Goal: Ask a question: Seek information or help from site administrators or community

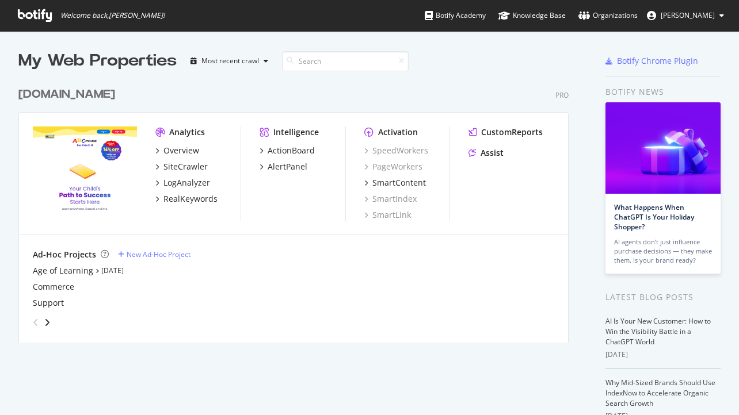
scroll to position [415, 739]
click at [495, 149] on div "Assist" at bounding box center [491, 153] width 23 height 12
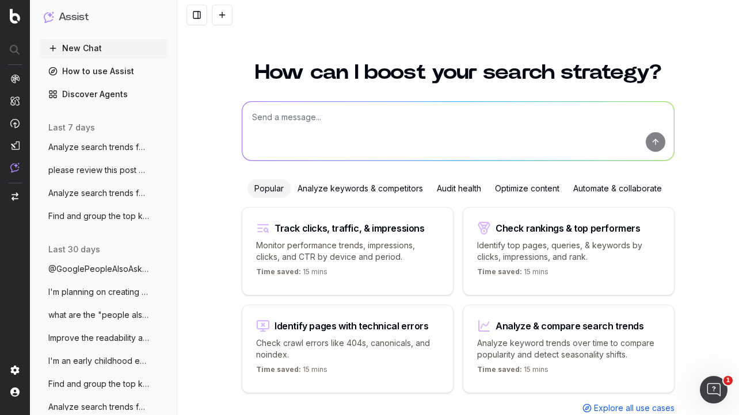
scroll to position [31, 0]
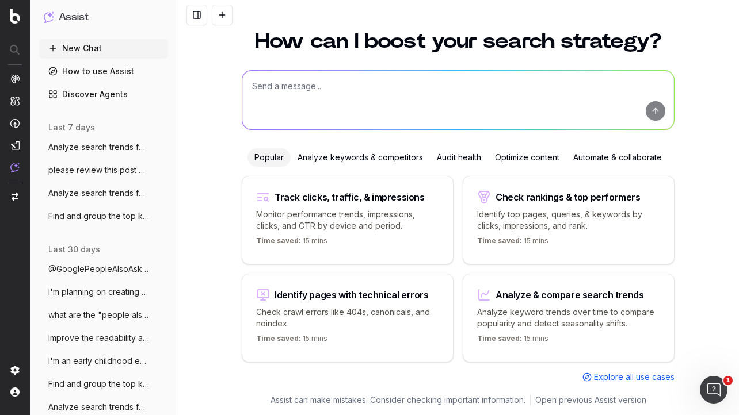
click at [510, 303] on div "Analyze & compare search trends Analyze keyword trends over time to compare pop…" at bounding box center [569, 318] width 212 height 89
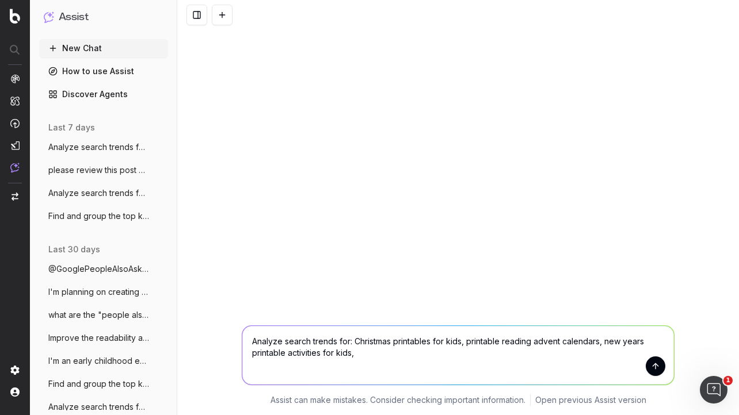
drag, startPoint x: 360, startPoint y: 353, endPoint x: 470, endPoint y: 342, distance: 111.0
click at [470, 342] on textarea "Analyze search trends for: Christmas printables for kids, printable reading adv…" at bounding box center [458, 355] width 432 height 59
type textarea "Analyze search trends for: Christmas printables for kids"
click at [655, 367] on button "submit" at bounding box center [656, 367] width 20 height 20
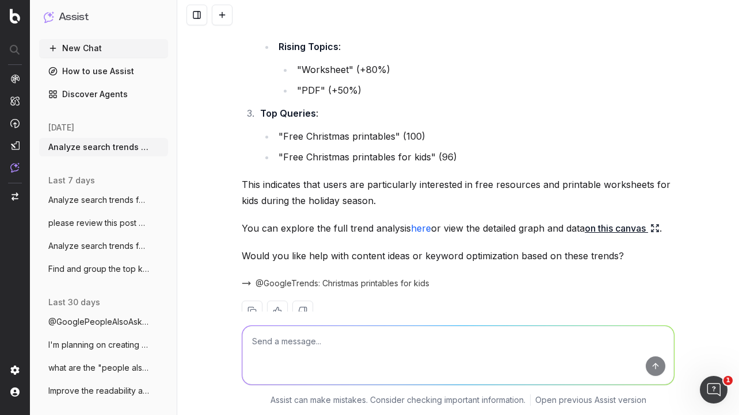
scroll to position [395, 0]
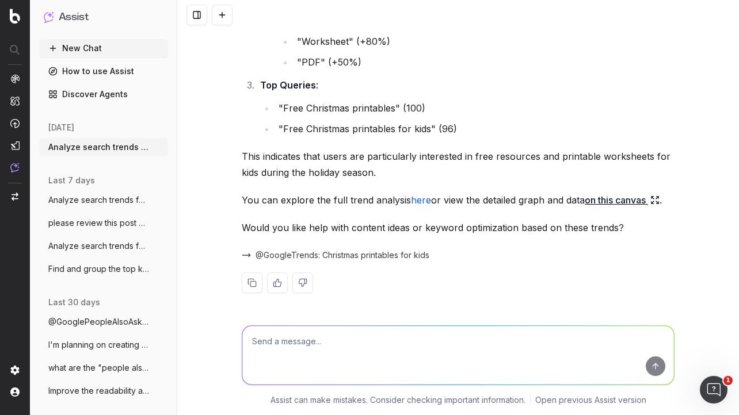
click at [327, 338] on textarea at bounding box center [458, 355] width 432 height 59
click at [368, 342] on textarea "please analayze trends around christmas rea" at bounding box center [458, 355] width 432 height 59
click at [457, 341] on textarea "please analayze trends around printable christmas rea" at bounding box center [458, 355] width 432 height 59
type textarea "please analayze trends around printable christmas reading advent calendar for k…"
click at [659, 363] on button "submit" at bounding box center [656, 367] width 20 height 20
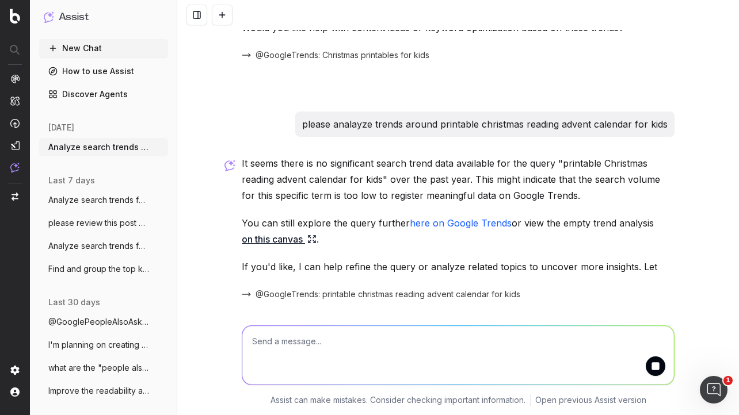
scroll to position [650, 0]
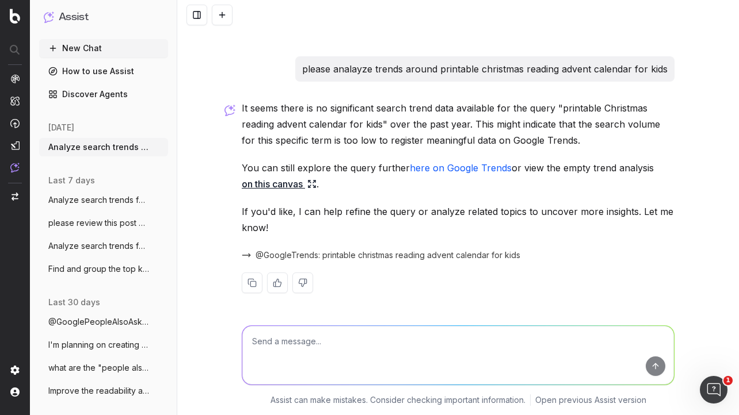
click at [411, 337] on textarea at bounding box center [458, 355] width 432 height 59
type textarea "please analyze search trends around new years even printables for kids"
click at [655, 367] on button "submit" at bounding box center [656, 367] width 20 height 20
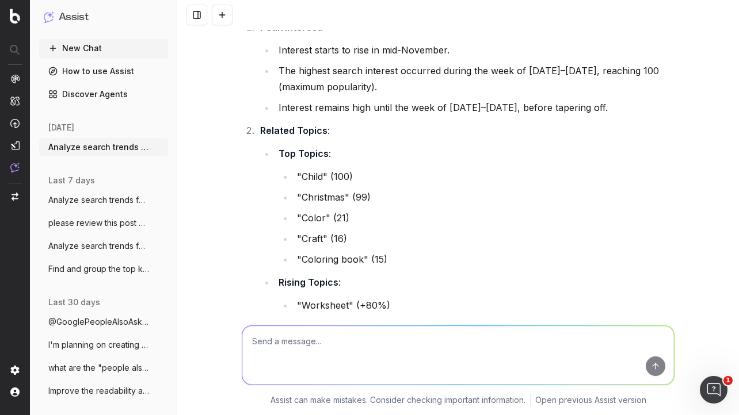
scroll to position [0, 0]
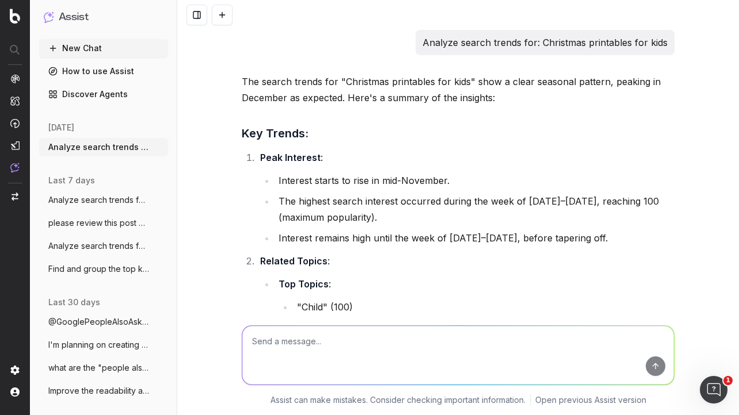
click at [91, 93] on link "Discover Agents" at bounding box center [103, 94] width 129 height 18
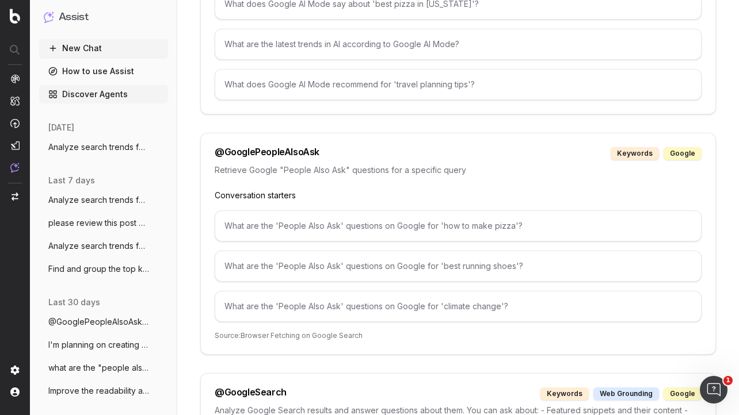
scroll to position [1237, 0]
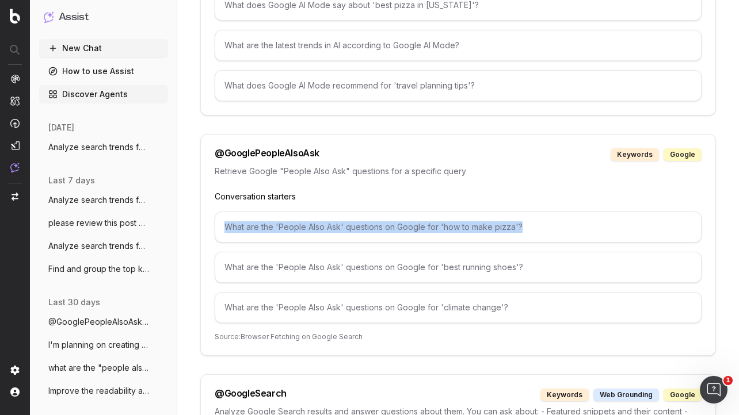
drag, startPoint x: 521, startPoint y: 224, endPoint x: 224, endPoint y: 226, distance: 296.9
click at [224, 226] on div "What are the 'People Also Ask' questions on Google for 'how to make pizza'?" at bounding box center [458, 227] width 487 height 31
copy div "What are the 'People Also Ask' questions on Google for 'how to make pizza'?"
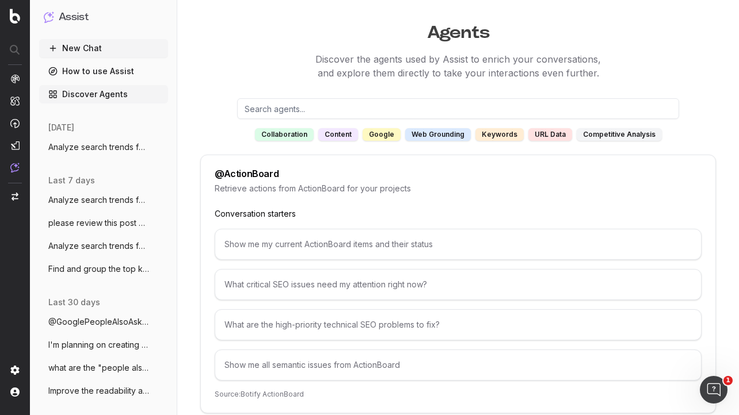
scroll to position [0, 0]
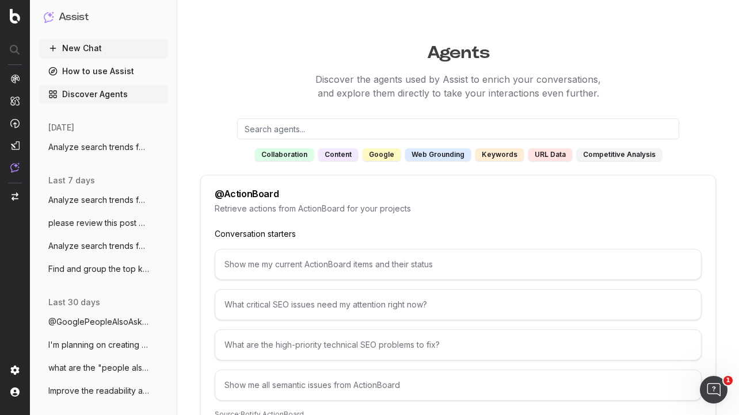
click at [101, 47] on button "New Chat" at bounding box center [103, 48] width 129 height 18
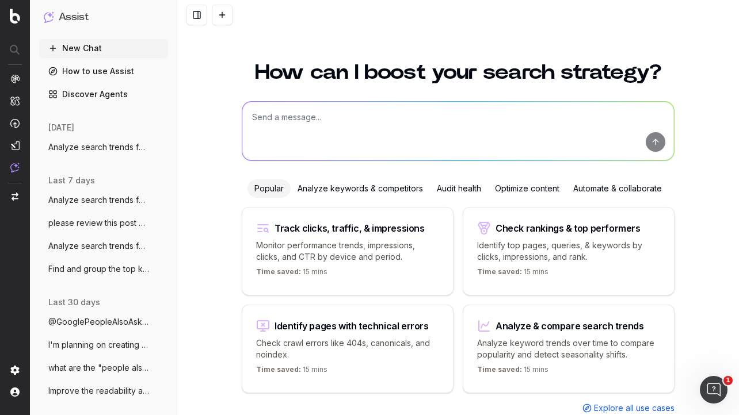
scroll to position [31, 0]
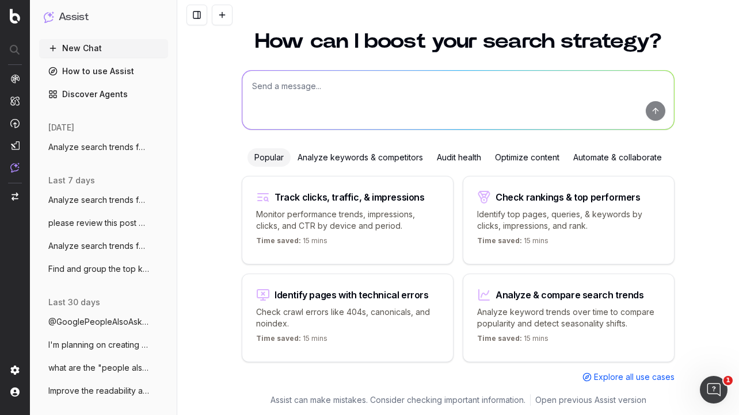
click at [348, 86] on textarea at bounding box center [458, 100] width 432 height 59
paste textarea "What are the 'People Also Ask' questions on Google for 'how to make pizza'?"
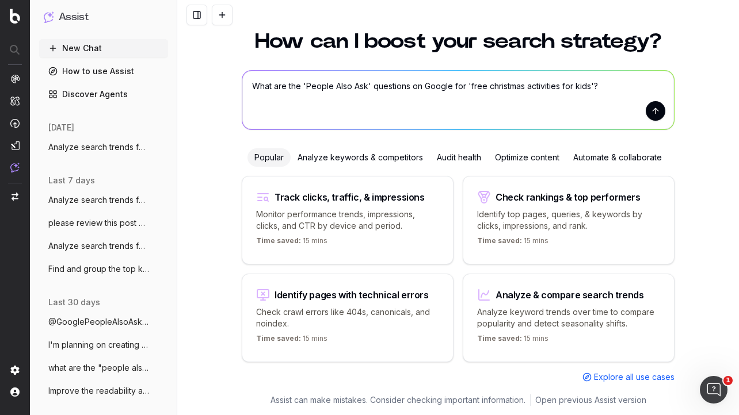
type textarea "What are the 'People Also Ask' questions on Google for 'free christmas activiti…"
click at [652, 111] on button "submit" at bounding box center [656, 111] width 20 height 20
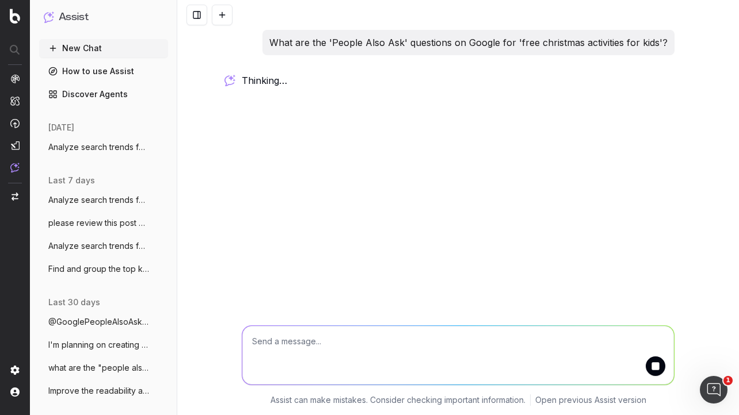
scroll to position [0, 0]
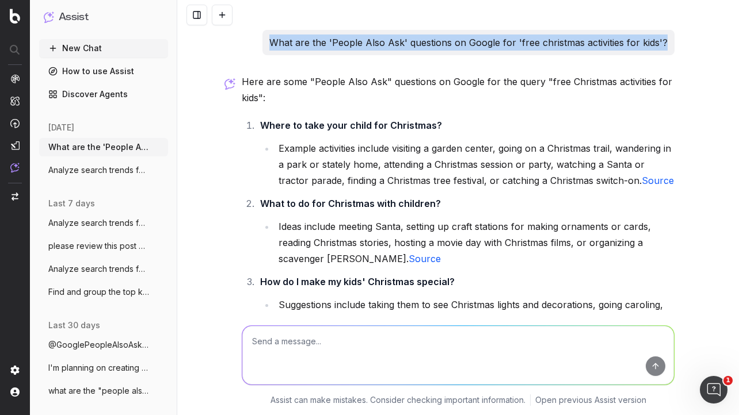
drag, startPoint x: 667, startPoint y: 42, endPoint x: 274, endPoint y: 39, distance: 393.0
click at [274, 39] on div "What are the 'People Also Ask' questions on Google for 'free christmas activiti…" at bounding box center [468, 42] width 412 height 25
copy p "What are the 'People Also Ask' questions on Google for 'free christmas activiti…"
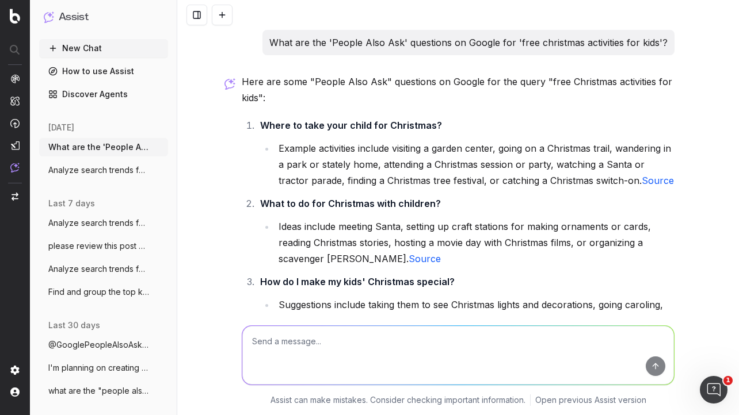
click at [263, 345] on textarea at bounding box center [458, 355] width 432 height 59
paste textarea "What are the 'People Also Ask' questions on Google for 'free christmas activiti…"
click at [485, 341] on textarea "What are the 'People Also Ask' questions on Google for 'free christmas activiti…" at bounding box center [458, 355] width 432 height 59
type textarea "What are the 'People Also Ask' questions on Google for 'free printable christma…"
click at [653, 363] on button "submit" at bounding box center [656, 367] width 20 height 20
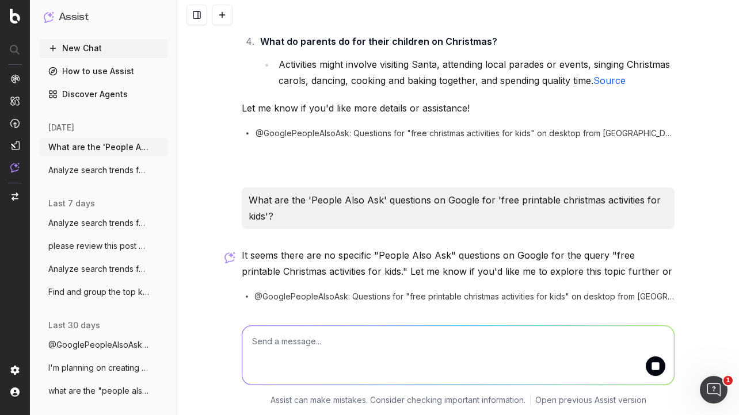
scroll to position [374, 0]
